Goal: Task Accomplishment & Management: Use online tool/utility

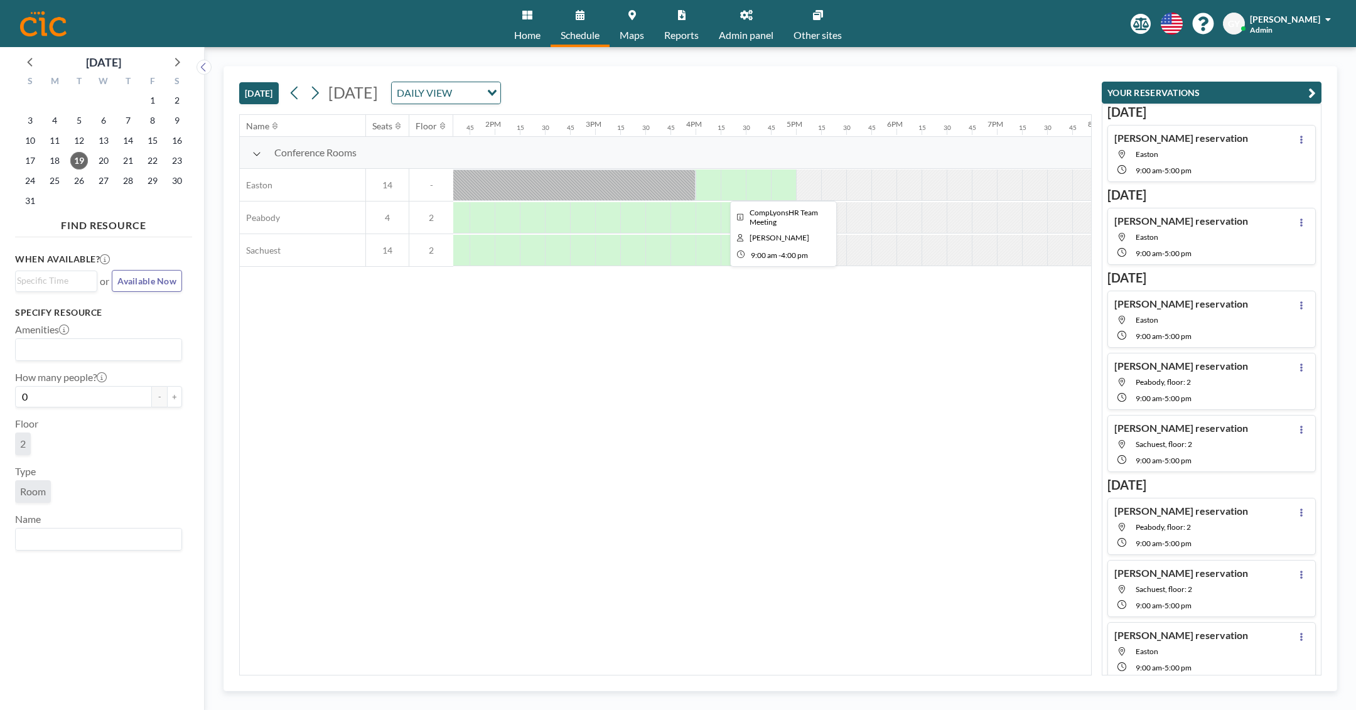
scroll to position [0, 1376]
click at [327, 97] on div "[DATE] DAILY VIEW Loading..." at bounding box center [393, 93] width 216 height 23
click at [320, 94] on icon at bounding box center [315, 93] width 12 height 19
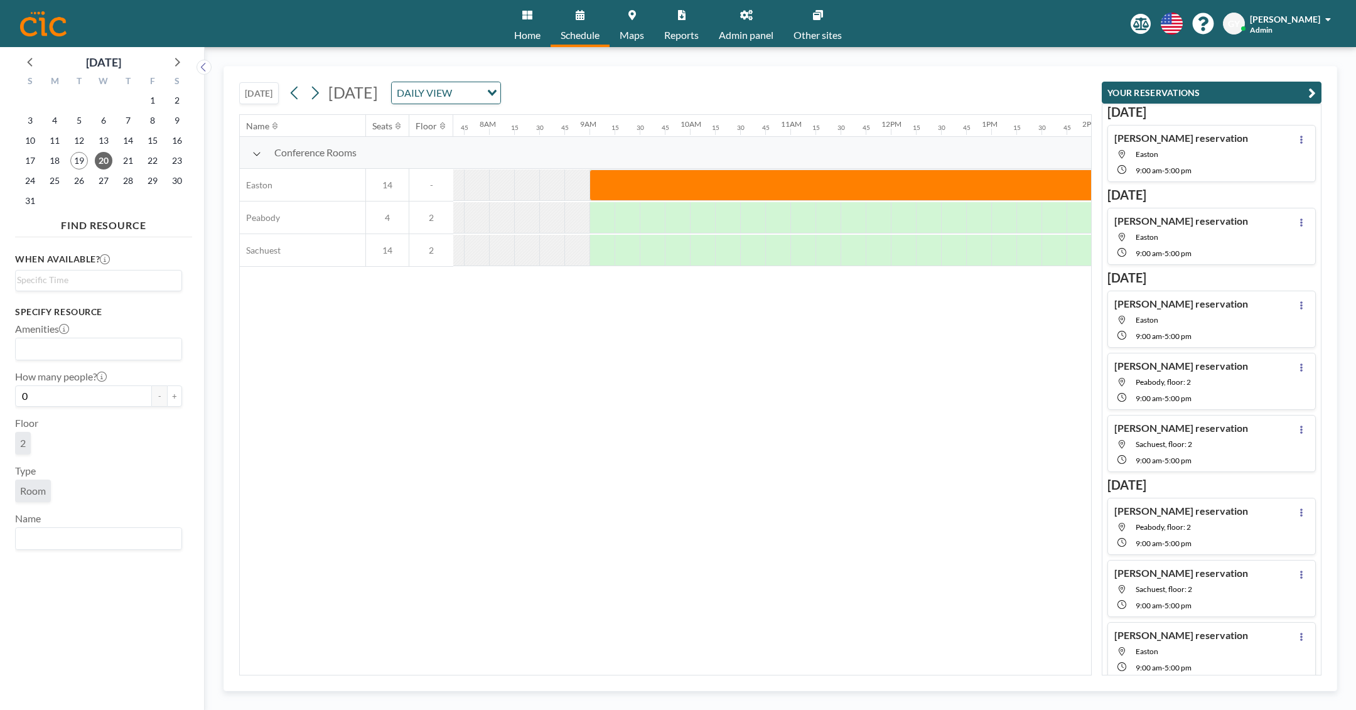
scroll to position [0, 829]
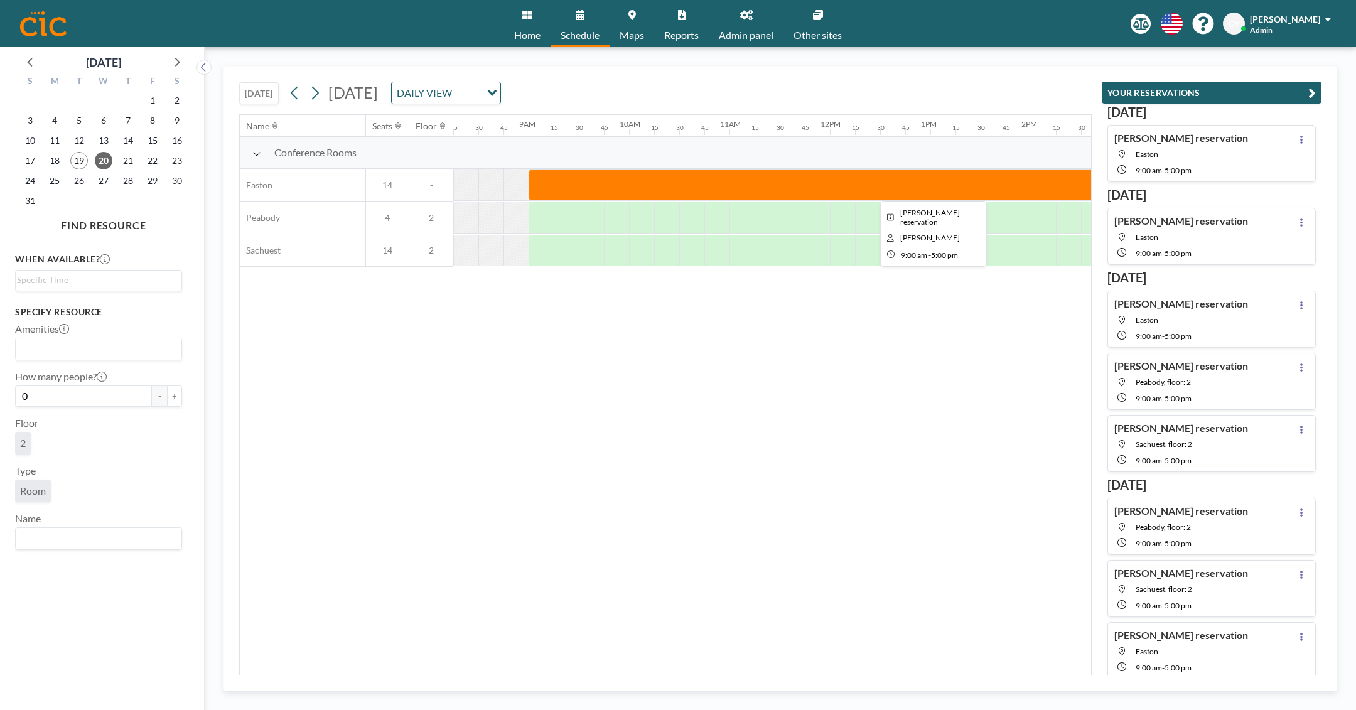
click at [576, 185] on div at bounding box center [931, 185] width 804 height 31
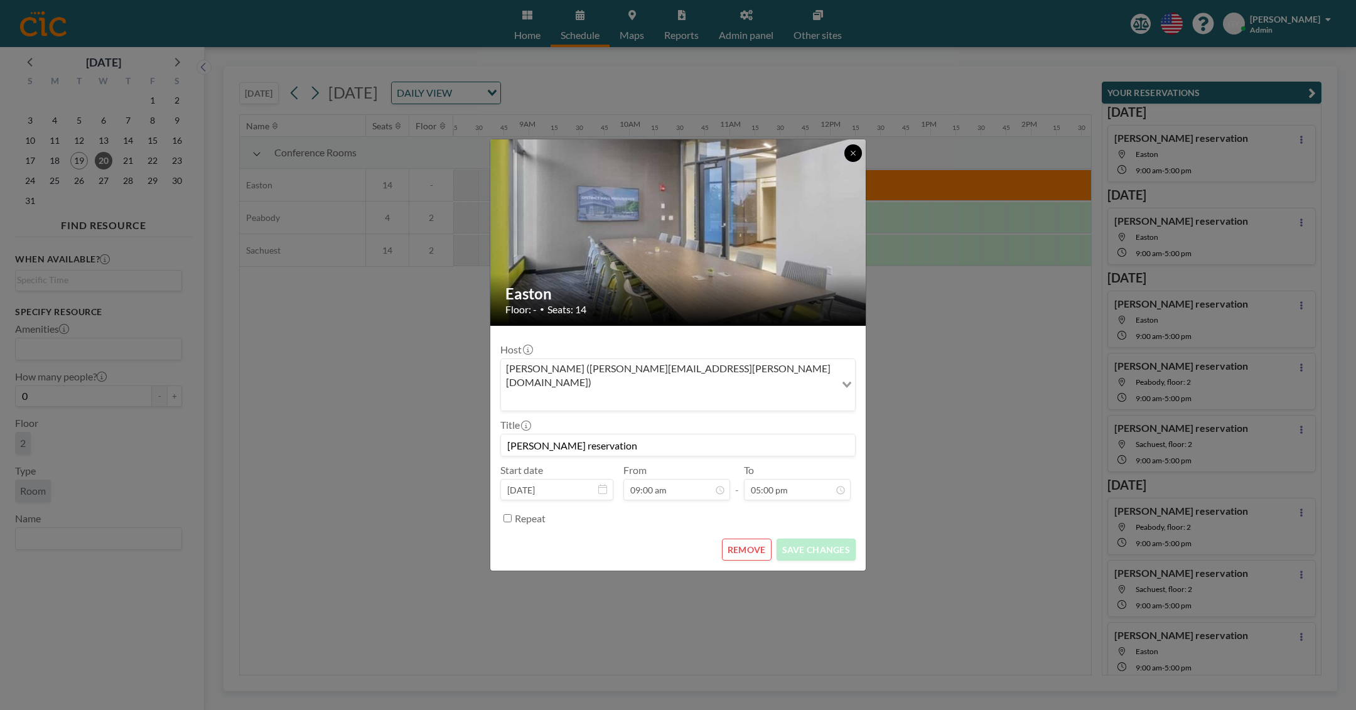
click at [861, 162] on button at bounding box center [853, 153] width 18 height 18
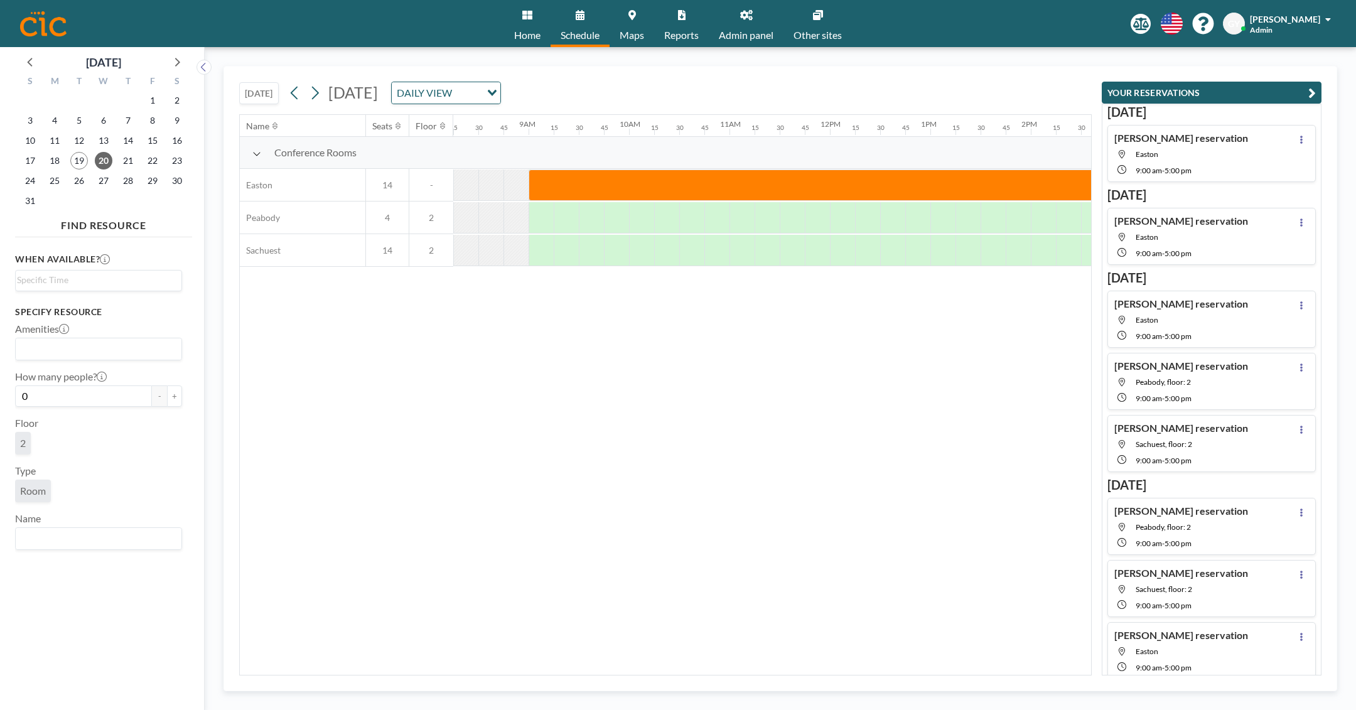
click at [316, 91] on icon at bounding box center [315, 93] width 12 height 19
click at [301, 92] on icon at bounding box center [295, 93] width 12 height 19
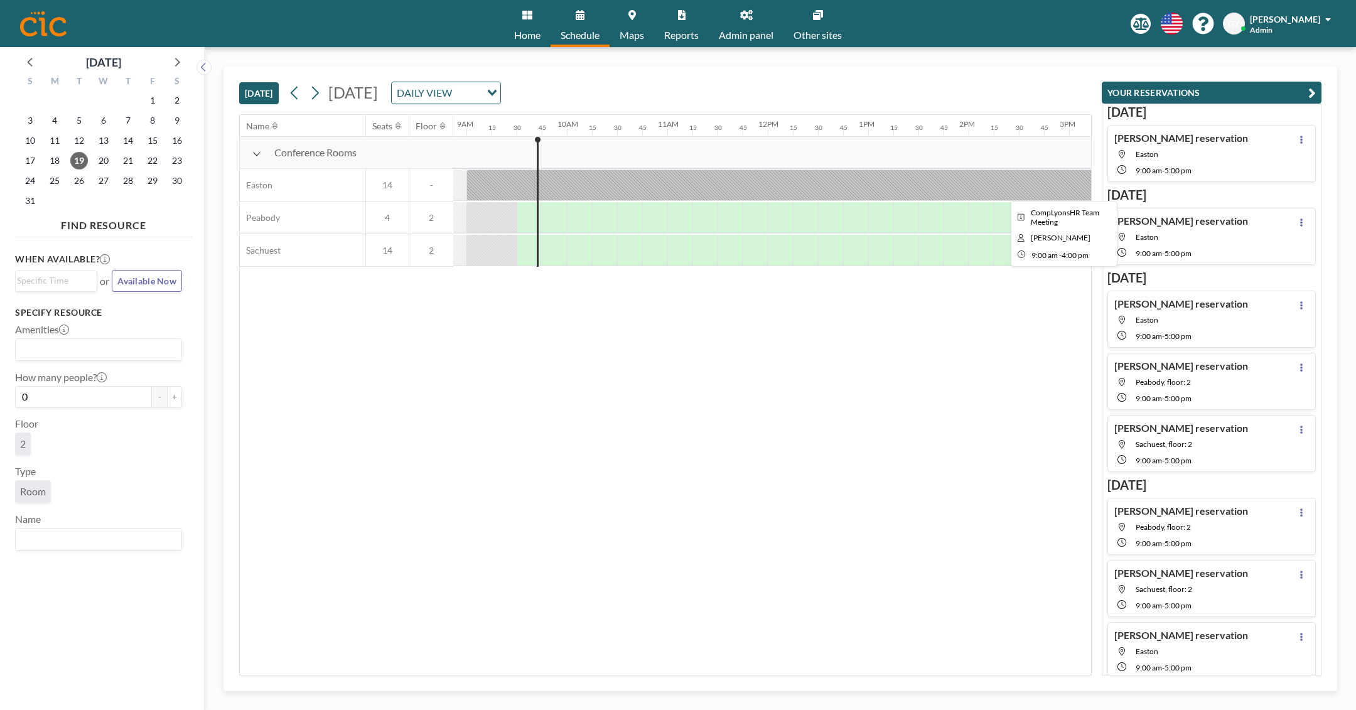
scroll to position [0, 929]
click at [740, 190] on div at bounding box center [780, 185] width 703 height 31
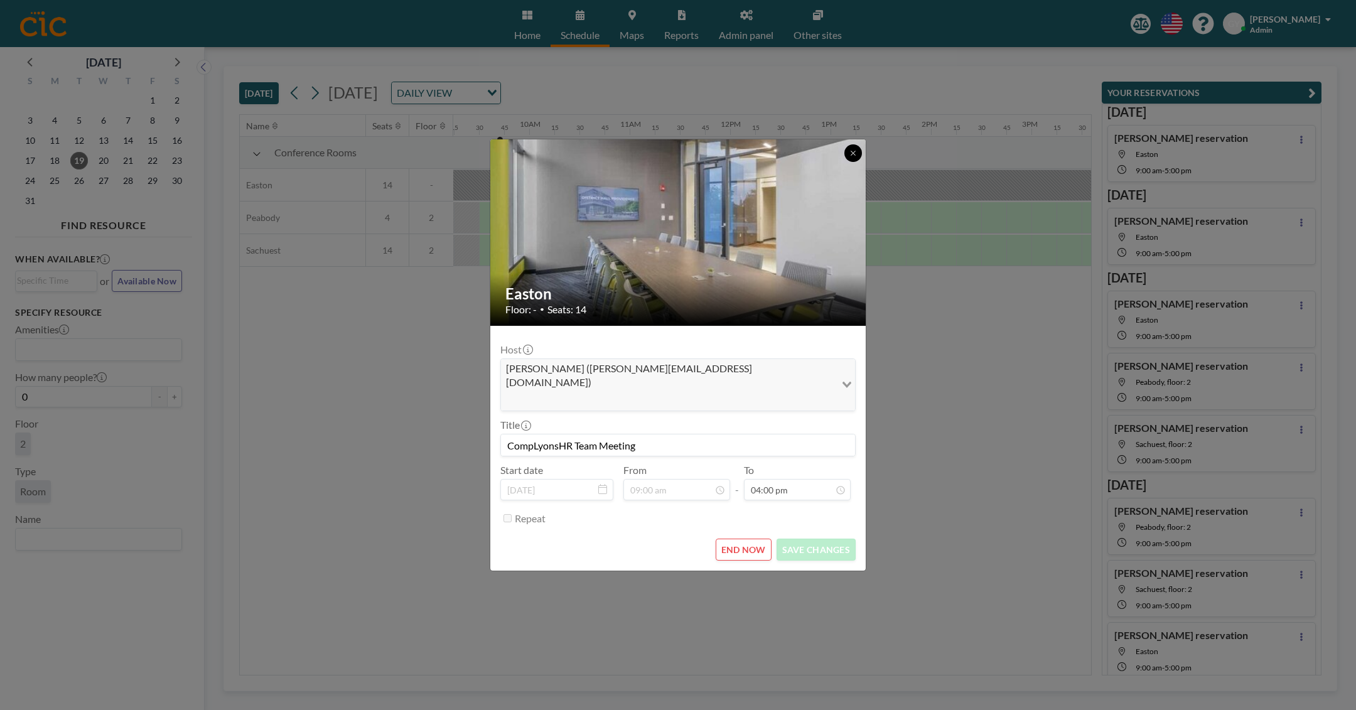
click at [855, 157] on icon at bounding box center [853, 153] width 8 height 8
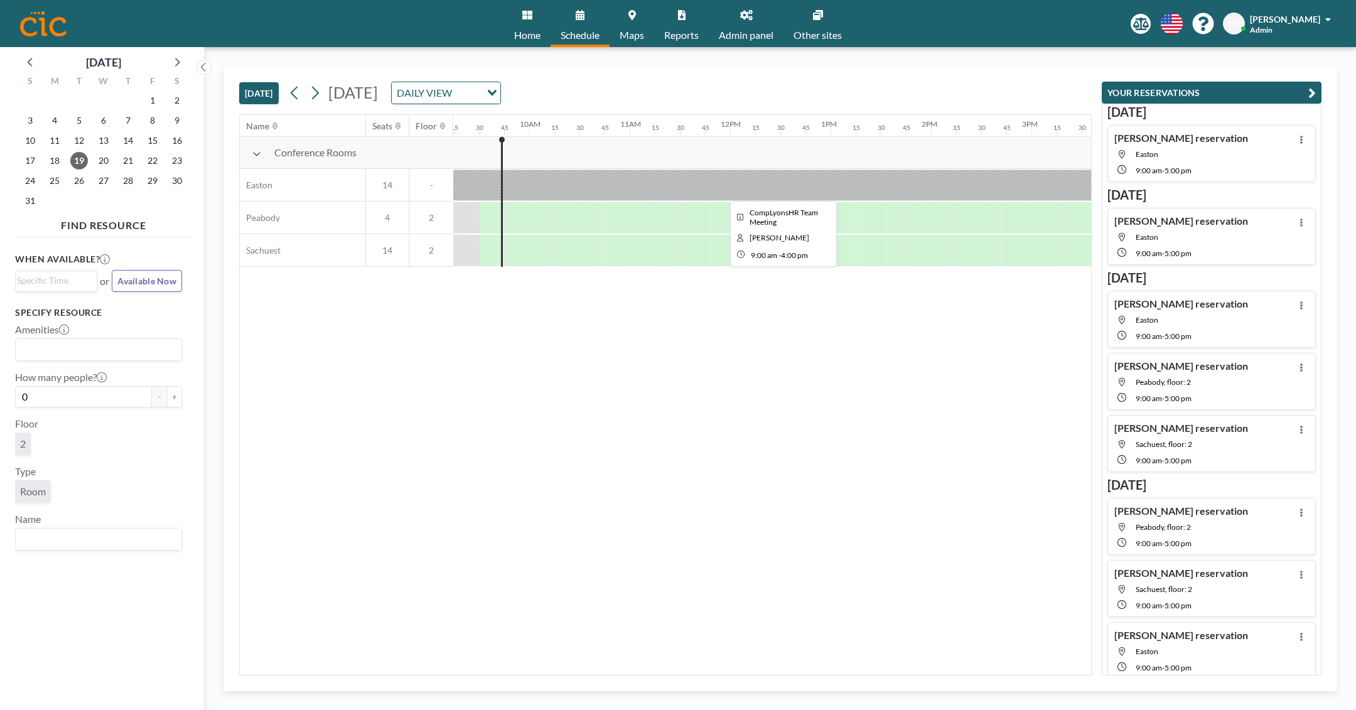
click at [558, 198] on div at bounding box center [780, 185] width 703 height 31
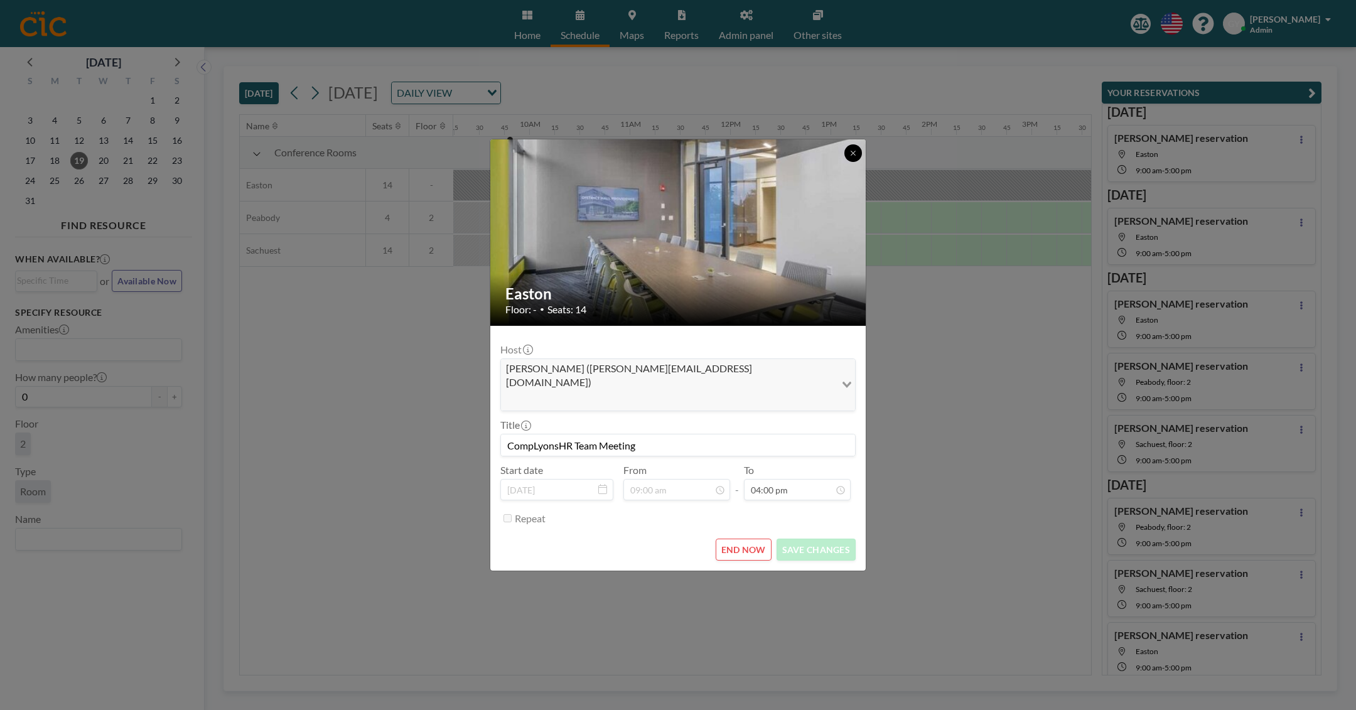
click at [858, 162] on button at bounding box center [853, 153] width 18 height 18
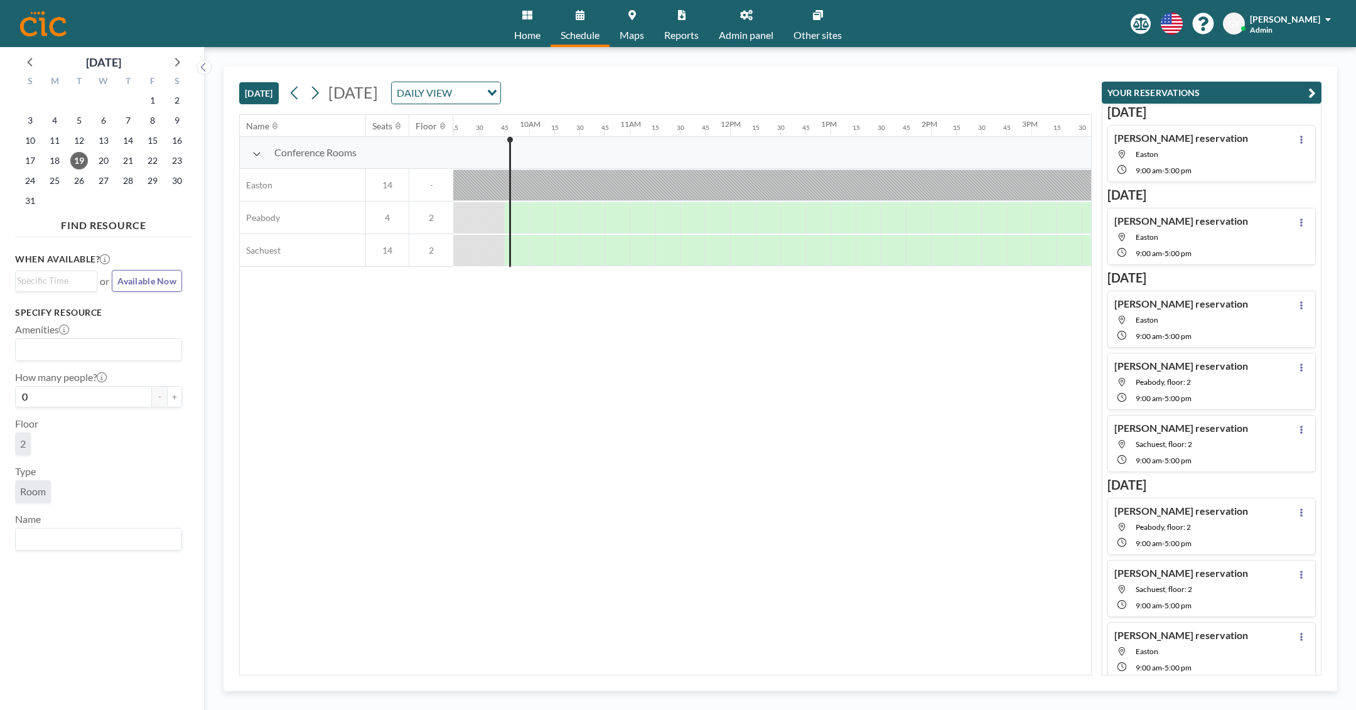
click at [885, 82] on div "[DATE] [DATE] DAILY VIEW Loading..." at bounding box center [665, 91] width 853 height 48
